Goal: Task Accomplishment & Management: Use online tool/utility

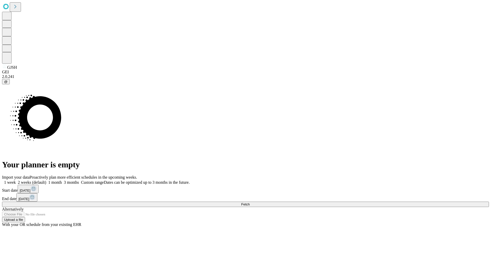
click at [250, 203] on span "Fetch" at bounding box center [245, 205] width 8 height 4
